Goal: Information Seeking & Learning: Learn about a topic

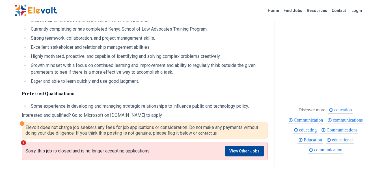
scroll to position [283, 0]
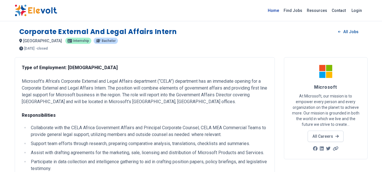
click at [280, 12] on link "Home" at bounding box center [274, 10] width 16 height 9
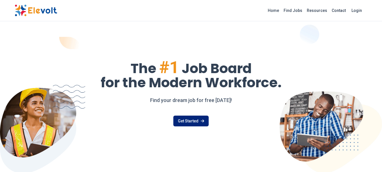
click at [204, 121] on link "Get Started" at bounding box center [190, 120] width 35 height 11
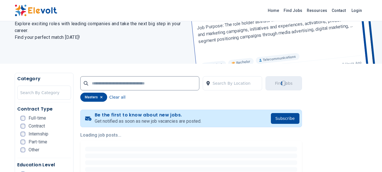
scroll to position [85, 0]
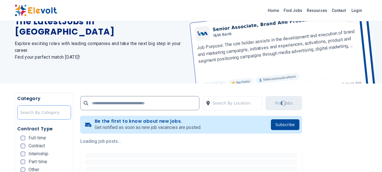
scroll to position [85, 0]
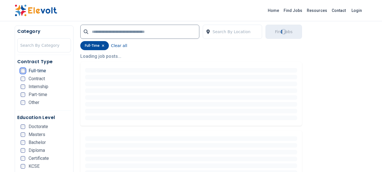
scroll to position [170, 0]
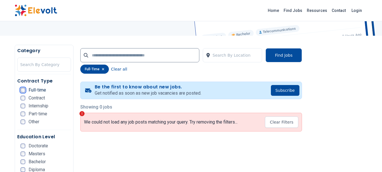
scroll to position [85, 0]
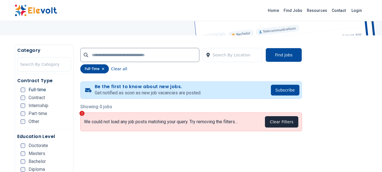
click at [275, 124] on button "Clear Filters" at bounding box center [281, 121] width 33 height 11
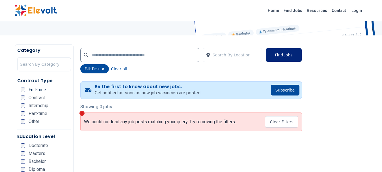
scroll to position [10, 0]
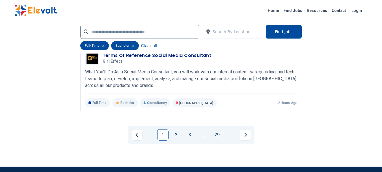
scroll to position [1329, 0]
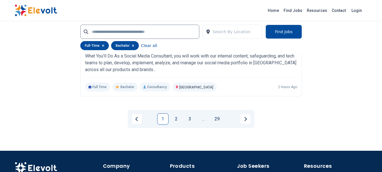
click at [181, 122] on link "2" at bounding box center [176, 118] width 11 height 11
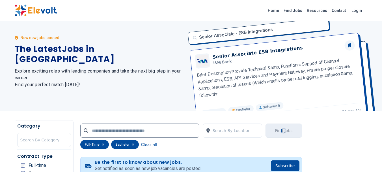
scroll to position [1, 0]
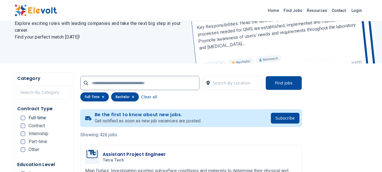
scroll to position [57, 0]
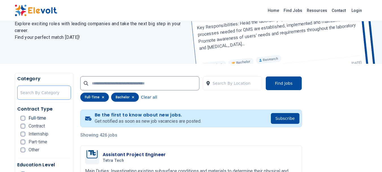
click at [48, 95] on div at bounding box center [44, 92] width 48 height 11
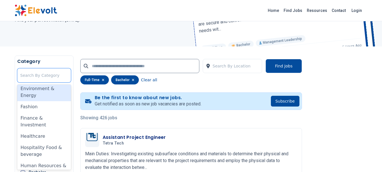
scroll to position [170, 0]
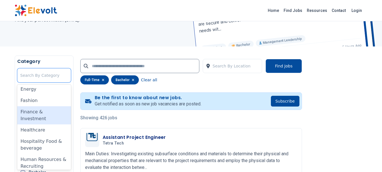
click at [47, 115] on div "Finance & Investment" at bounding box center [44, 115] width 54 height 18
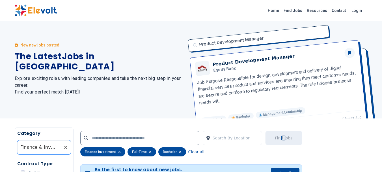
scroll to position [0, 0]
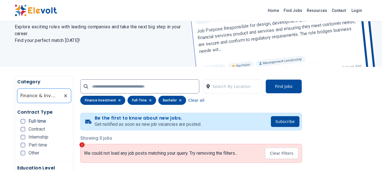
scroll to position [57, 0]
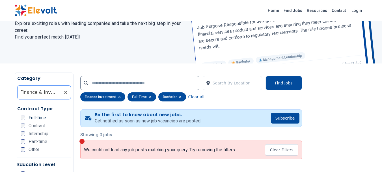
click at [40, 95] on div at bounding box center [38, 92] width 37 height 11
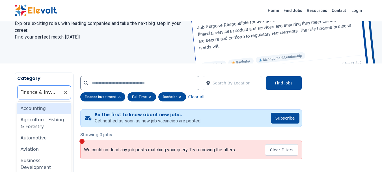
scroll to position [74, 0]
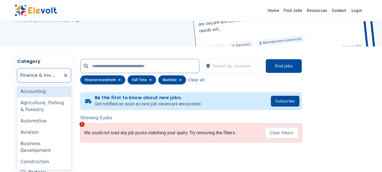
click at [42, 93] on div "Accounting" at bounding box center [44, 91] width 54 height 11
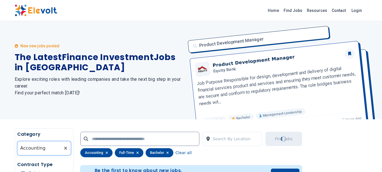
scroll to position [0, 0]
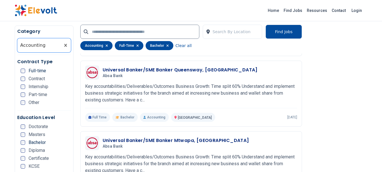
scroll to position [622, 0]
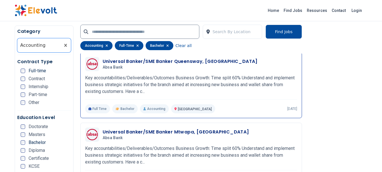
click at [113, 64] on h3 "Universal Banker/SME Banker Queensway, Ruaraka" at bounding box center [180, 61] width 155 height 7
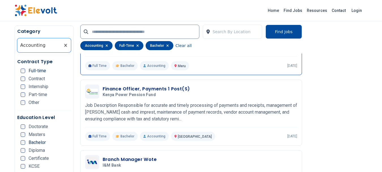
scroll to position [1018, 0]
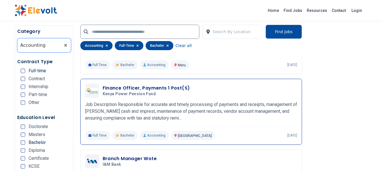
click at [156, 87] on h3 "Finance Officer, Payments 1 Post(s)" at bounding box center [146, 88] width 87 height 7
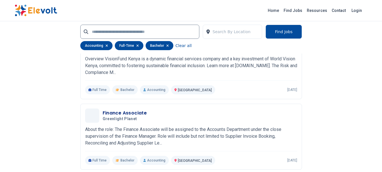
scroll to position [1273, 0]
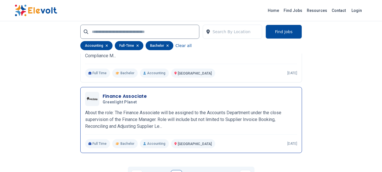
click at [126, 97] on h3 "Finance Associate" at bounding box center [125, 96] width 44 height 7
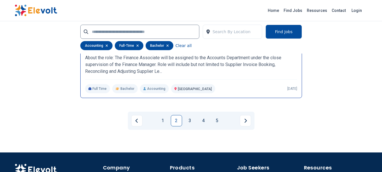
scroll to position [1329, 0]
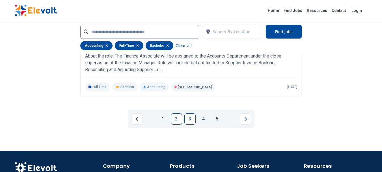
click at [187, 118] on link "3" at bounding box center [189, 118] width 11 height 11
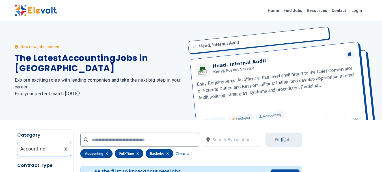
scroll to position [0, 0]
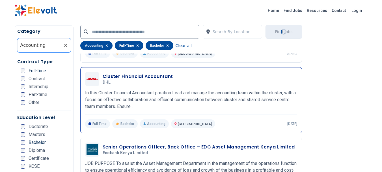
scroll to position [962, 0]
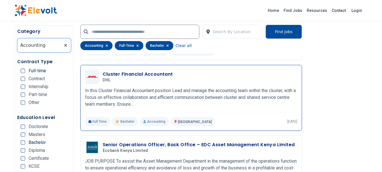
click at [134, 73] on h3 "Cluster Financial Accountant" at bounding box center [138, 74] width 70 height 7
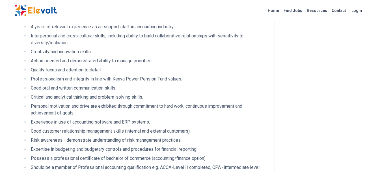
scroll to position [283, 0]
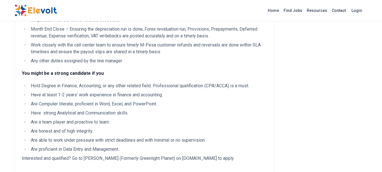
scroll to position [198, 0]
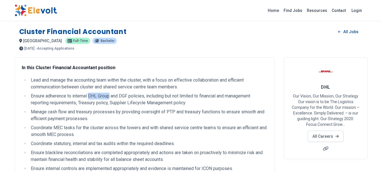
drag, startPoint x: 89, startPoint y: 96, endPoint x: 110, endPoint y: 95, distance: 20.9
click at [110, 95] on li "Ensure adherence to internal DHL Group and DGF policies, including but not limi…" at bounding box center [148, 99] width 239 height 14
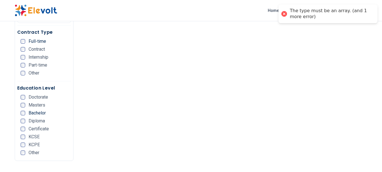
scroll to position [339, 0]
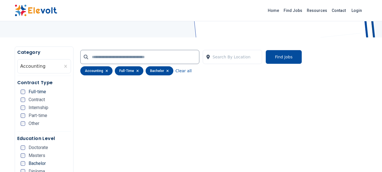
scroll to position [85, 0]
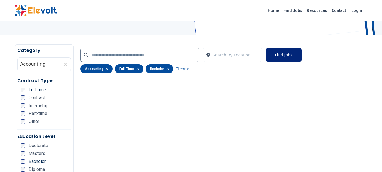
click at [291, 57] on button "Find Jobs" at bounding box center [284, 55] width 36 height 14
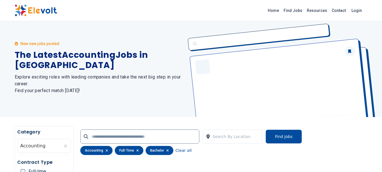
scroll to position [0, 0]
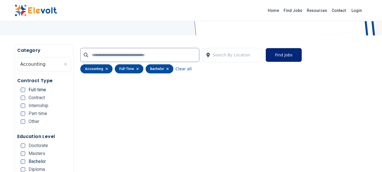
click at [285, 54] on button "Find Jobs" at bounding box center [284, 55] width 36 height 14
